Goal: Task Accomplishment & Management: Manage account settings

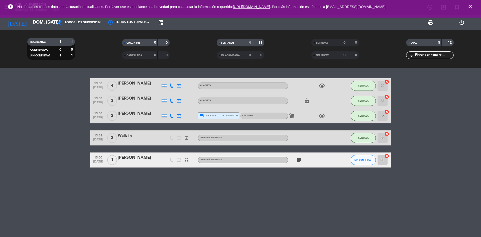
click at [306, 100] on icon "cake" at bounding box center [307, 101] width 6 height 6
click at [199, 223] on div "13:30 [DATE] 4 [PERSON_NAME] A [PERSON_NAME] child_care SENTADA 20 cancel 13:30…" at bounding box center [240, 152] width 481 height 169
click at [469, 7] on icon "close" at bounding box center [471, 7] width 6 height 6
click at [362, 156] on button "SIN CONFIRMAR" at bounding box center [363, 160] width 25 height 10
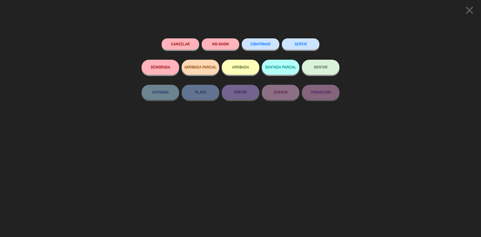
click at [324, 67] on span "SENTAR" at bounding box center [321, 67] width 14 height 4
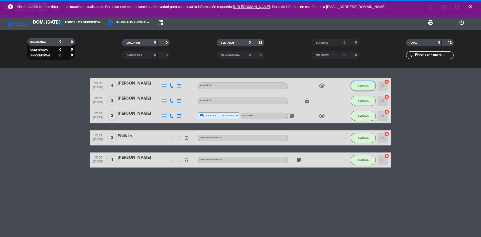
click at [358, 84] on button "SENTADA" at bounding box center [363, 86] width 25 height 10
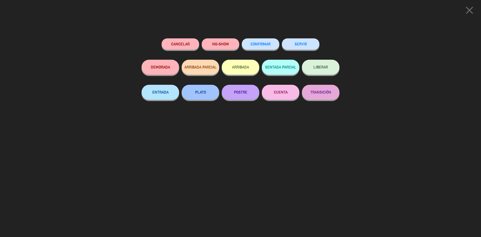
click at [296, 40] on button "SERVIR" at bounding box center [301, 43] width 38 height 11
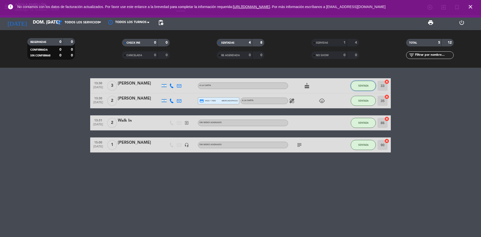
click at [361, 85] on span "SENTADA" at bounding box center [363, 85] width 10 height 3
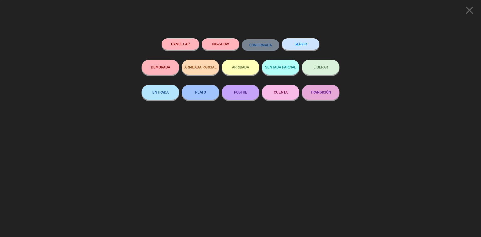
drag, startPoint x: 302, startPoint y: 34, endPoint x: 305, endPoint y: 43, distance: 9.4
click at [305, 36] on div "close Cancelar NO-SHOW CONFIRMADA SERVIR DEMORADA ARRIBADA PARCIAL ARRIBADA SEN…" at bounding box center [240, 118] width 481 height 237
click at [305, 43] on button "SERVIR" at bounding box center [301, 43] width 38 height 11
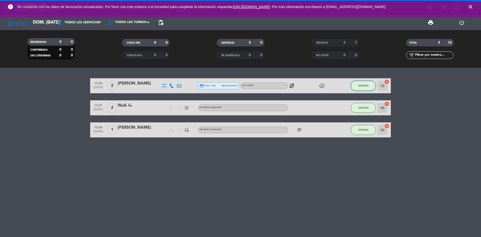
click at [368, 87] on button "SENTADA" at bounding box center [363, 86] width 25 height 10
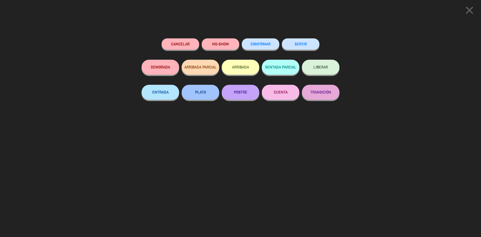
click at [298, 51] on div "SERVIR" at bounding box center [301, 48] width 38 height 21
click at [300, 47] on button "SERVIR" at bounding box center [301, 43] width 38 height 11
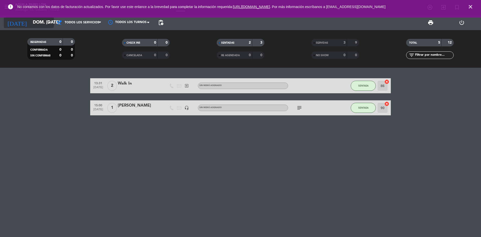
click at [33, 20] on input "dom. [DATE]" at bounding box center [59, 23] width 58 height 10
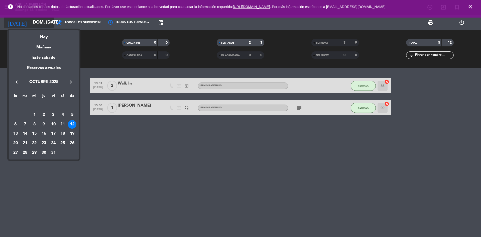
click at [33, 20] on div at bounding box center [240, 118] width 481 height 237
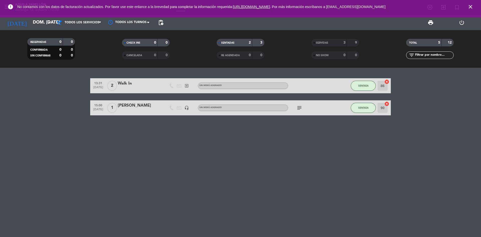
click at [472, 6] on icon "close" at bounding box center [471, 7] width 6 height 6
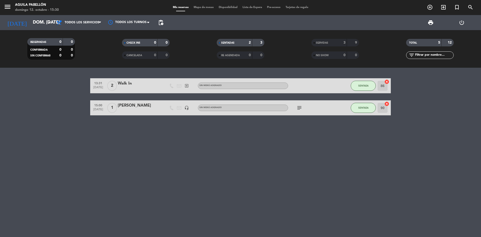
click at [442, 8] on icon "exit_to_app" at bounding box center [443, 7] width 6 height 6
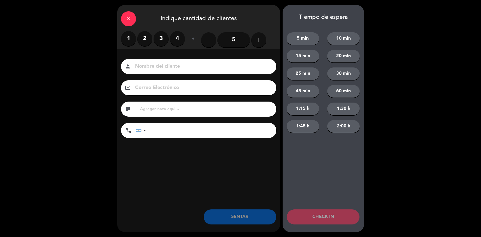
click at [150, 36] on label "2" at bounding box center [144, 38] width 15 height 15
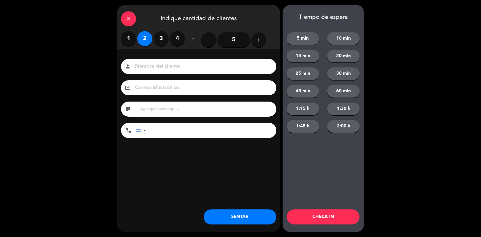
click at [246, 210] on button "SENTAR" at bounding box center [240, 216] width 73 height 15
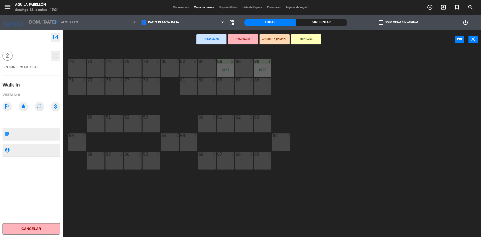
click at [251, 87] on div "87 2" at bounding box center [244, 87] width 18 height 18
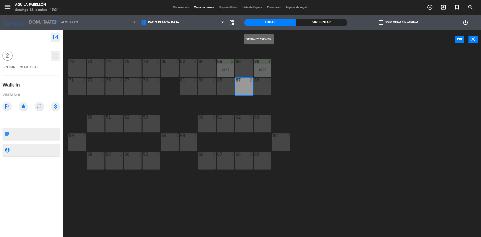
click at [267, 42] on button "Sentar y Asignar" at bounding box center [259, 39] width 30 height 10
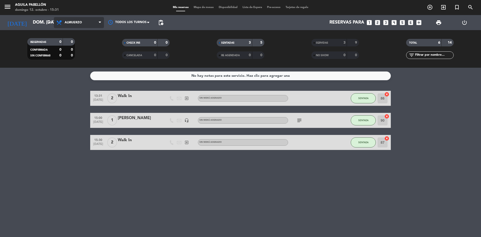
drag, startPoint x: 81, startPoint y: 20, endPoint x: 82, endPoint y: 27, distance: 7.6
click at [81, 20] on span "Almuerzo" at bounding box center [79, 22] width 50 height 11
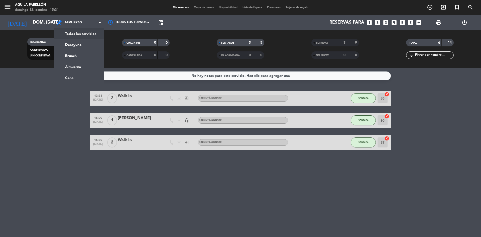
click at [85, 35] on div "menu [PERSON_NAME] [PERSON_NAME] 12. octubre - 15:31 Mis reservas Mapa de mesas…" at bounding box center [240, 34] width 481 height 68
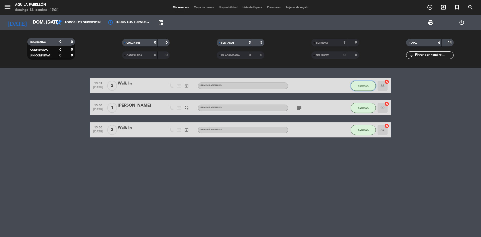
click at [364, 88] on button "SENTADA" at bounding box center [363, 86] width 25 height 10
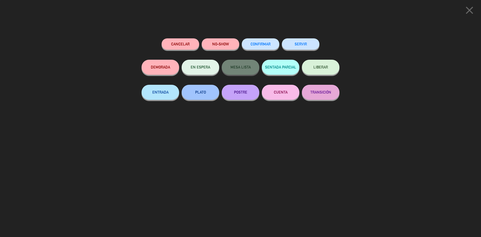
click at [298, 43] on button "SERVIR" at bounding box center [301, 43] width 38 height 11
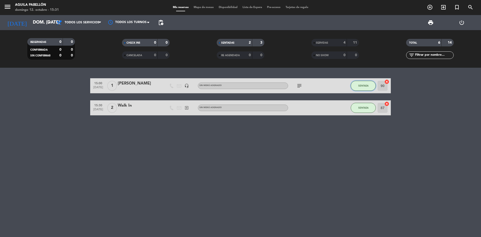
click at [363, 85] on span "SENTADA" at bounding box center [363, 85] width 10 height 3
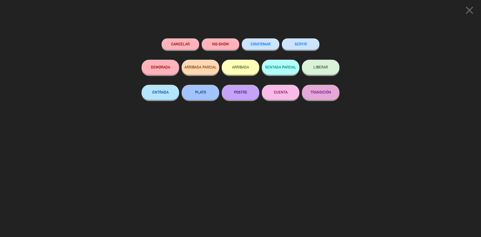
click at [470, 10] on icon "close" at bounding box center [469, 10] width 13 height 13
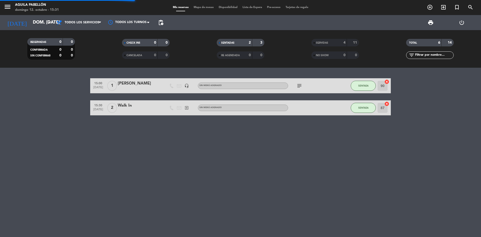
click at [299, 85] on icon "subject" at bounding box center [299, 86] width 6 height 6
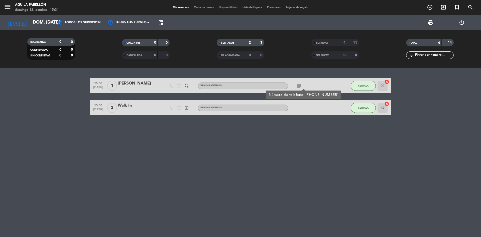
click at [131, 85] on div "[PERSON_NAME]" at bounding box center [139, 83] width 43 height 7
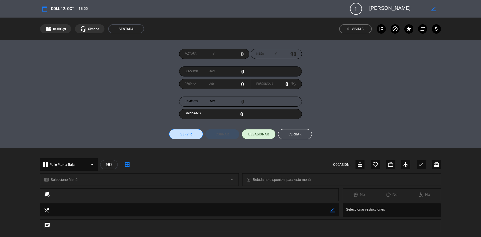
click at [437, 8] on div "border_color" at bounding box center [434, 8] width 14 height 9
click at [435, 10] on icon "border_color" at bounding box center [433, 9] width 5 height 5
click at [360, 10] on span "1" at bounding box center [356, 9] width 12 height 12
drag, startPoint x: 353, startPoint y: 6, endPoint x: 365, endPoint y: 11, distance: 12.6
click at [361, 9] on span "1" at bounding box center [356, 9] width 12 height 12
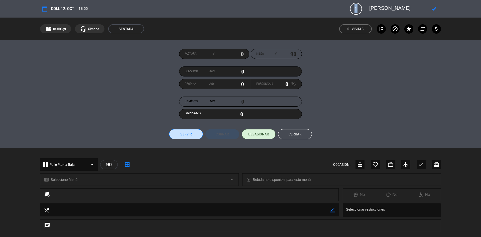
drag, startPoint x: 354, startPoint y: 9, endPoint x: 409, endPoint y: 13, distance: 55.0
click at [354, 9] on span "1" at bounding box center [356, 9] width 12 height 12
click at [436, 9] on div at bounding box center [434, 8] width 14 height 9
click at [435, 9] on icon at bounding box center [433, 9] width 5 height 5
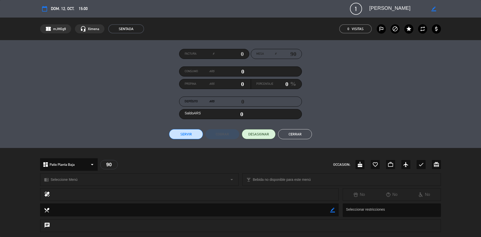
click at [294, 134] on button "Cerrar" at bounding box center [295, 134] width 34 height 10
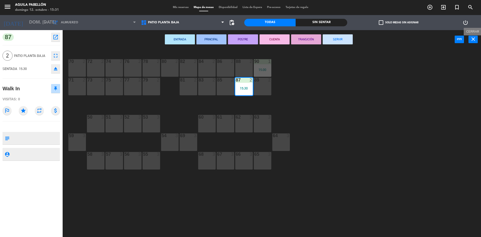
click at [474, 42] on icon "close" at bounding box center [473, 39] width 6 height 6
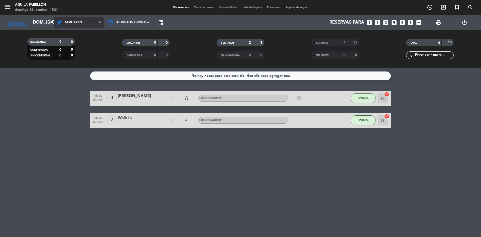
click at [83, 25] on span "Almuerzo" at bounding box center [79, 22] width 50 height 11
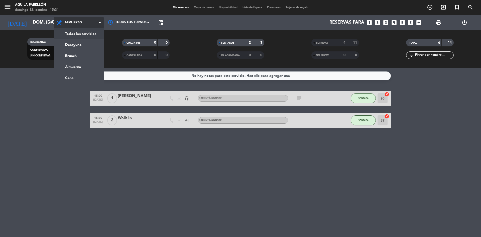
click at [82, 33] on div "menu [PERSON_NAME] [PERSON_NAME] 12. octubre - 15:31 Mis reservas Mapa de mesas…" at bounding box center [240, 34] width 481 height 68
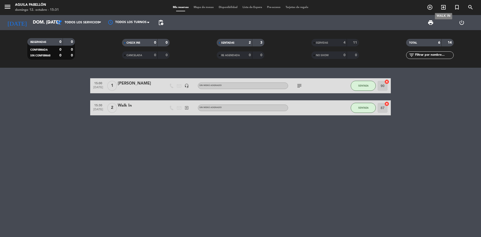
click at [443, 6] on icon "exit_to_app" at bounding box center [443, 7] width 6 height 6
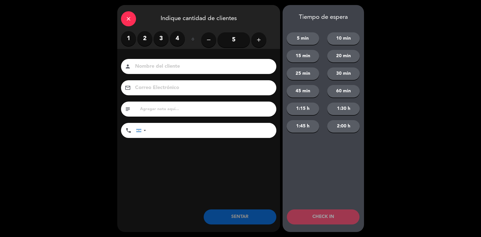
click at [235, 37] on input "5" at bounding box center [233, 39] width 33 height 15
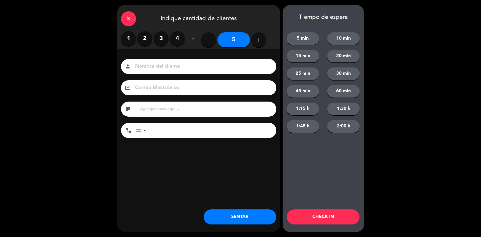
click at [254, 219] on button "SENTAR" at bounding box center [240, 216] width 73 height 15
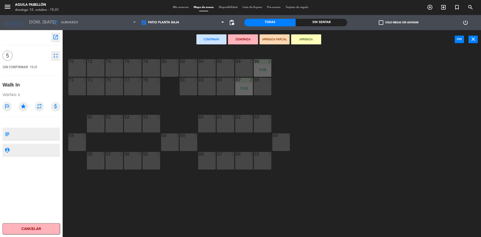
drag, startPoint x: 228, startPoint y: 84, endPoint x: 224, endPoint y: 66, distance: 18.5
click at [228, 84] on div "85 2" at bounding box center [226, 87] width 18 height 18
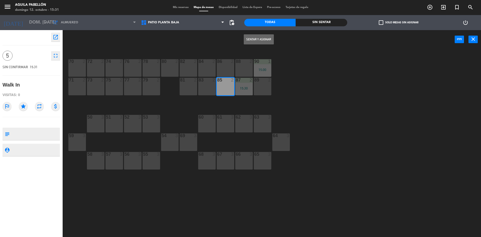
click at [224, 65] on div "86 2" at bounding box center [226, 68] width 18 height 18
click at [273, 33] on div "Sentar y Asignar power_input close" at bounding box center [259, 39] width 392 height 19
click at [270, 39] on button "Sentar y Asignar" at bounding box center [259, 39] width 30 height 10
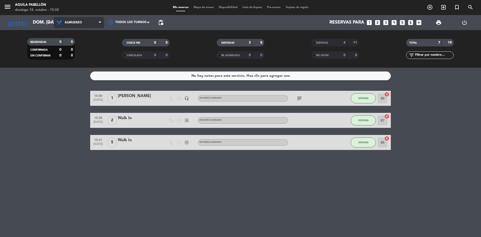
click at [92, 18] on span "Almuerzo" at bounding box center [79, 22] width 50 height 11
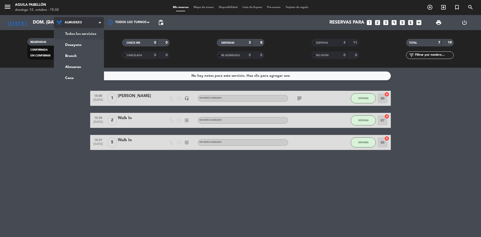
click at [86, 38] on div "menu [PERSON_NAME] [PERSON_NAME] 12. octubre - 15:32 Mis reservas Mapa de mesas…" at bounding box center [240, 34] width 481 height 68
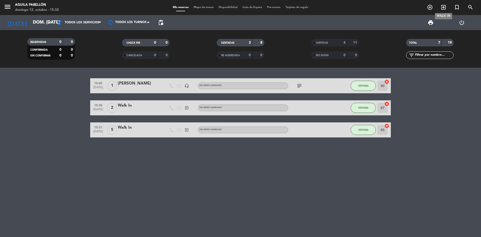
click at [444, 7] on icon "exit_to_app" at bounding box center [443, 7] width 6 height 6
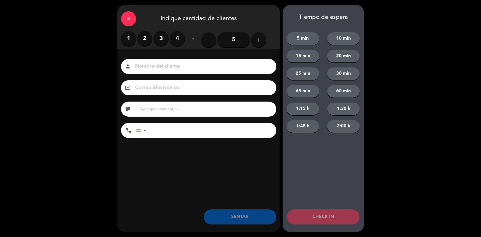
click at [178, 39] on label "4" at bounding box center [177, 38] width 15 height 15
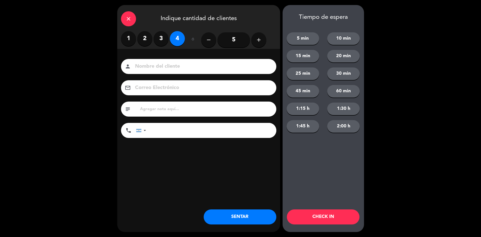
click at [127, 17] on icon "close" at bounding box center [129, 19] width 6 height 6
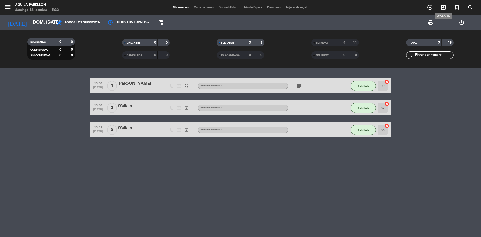
click at [445, 7] on icon "exit_to_app" at bounding box center [443, 7] width 6 height 6
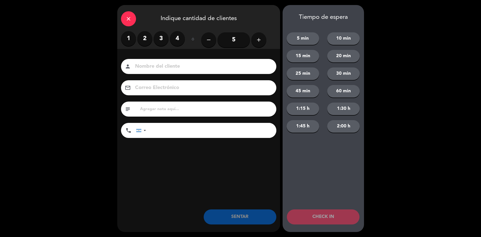
click at [180, 33] on label "4" at bounding box center [177, 38] width 15 height 15
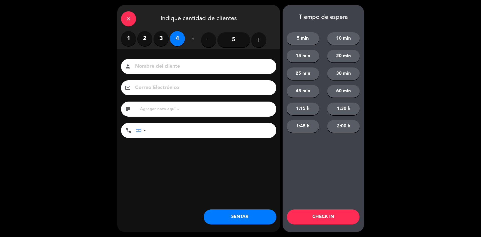
click at [246, 216] on button "SENTAR" at bounding box center [240, 216] width 73 height 15
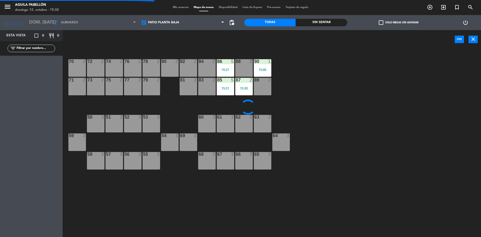
click at [196, 85] on div "81 2" at bounding box center [189, 87] width 18 height 18
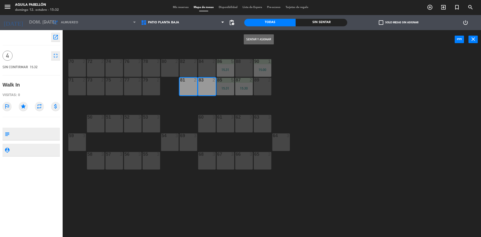
click at [256, 40] on button "Sentar y Asignar" at bounding box center [259, 39] width 30 height 10
